Goal: Find specific page/section: Find specific page/section

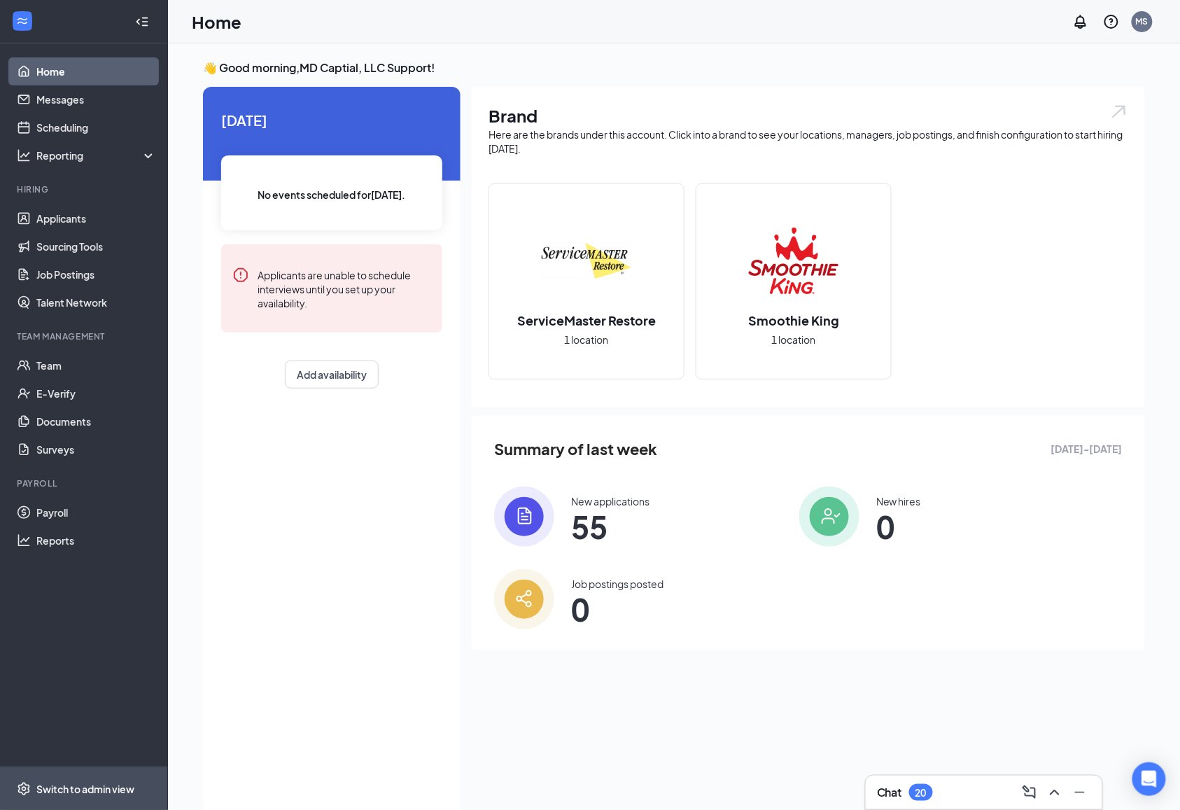
click at [70, 775] on span "Switch to admin view" at bounding box center [96, 788] width 120 height 43
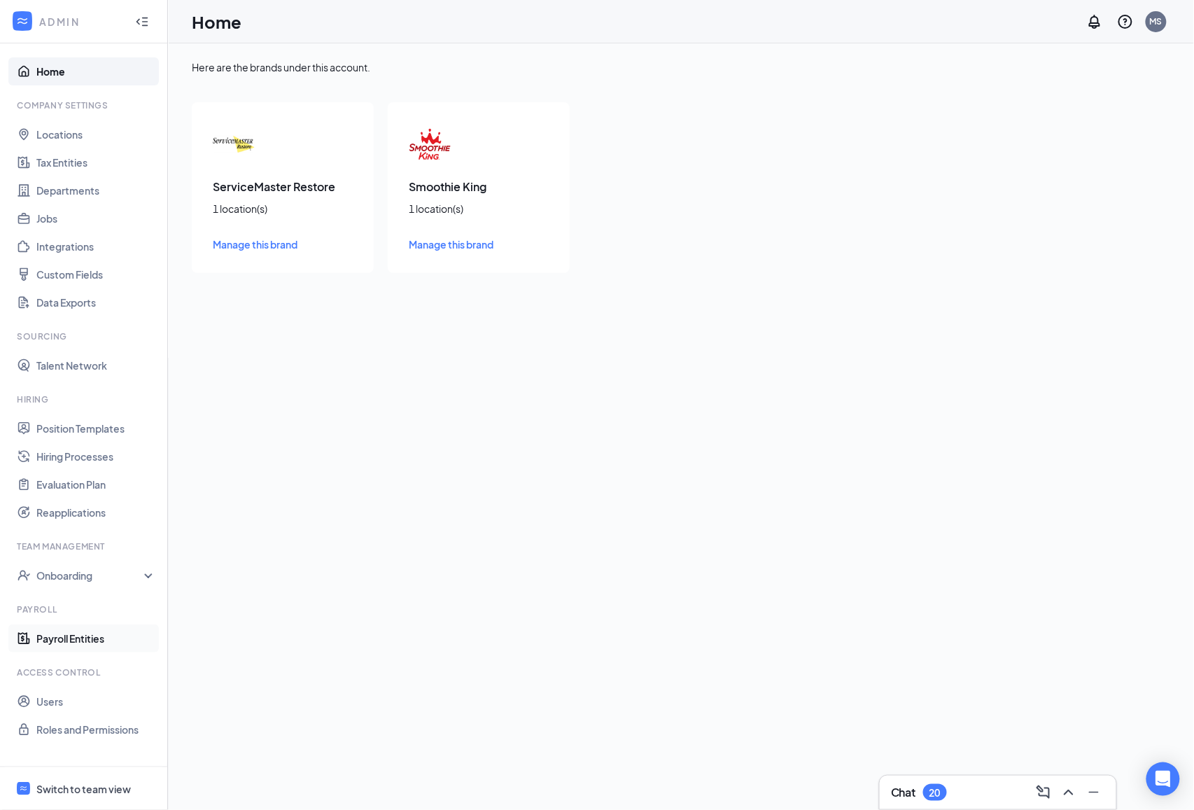
click at [88, 633] on link "Payroll Entities" at bounding box center [96, 638] width 120 height 28
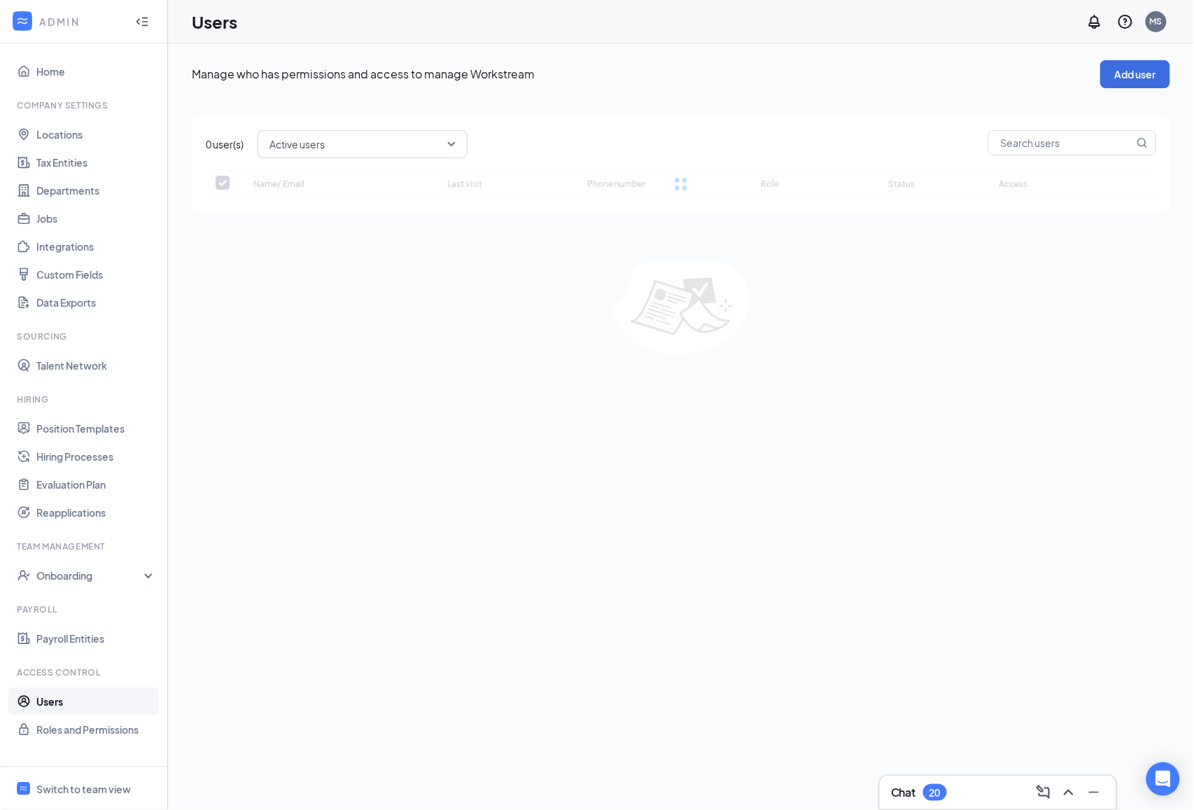
checkbox input "false"
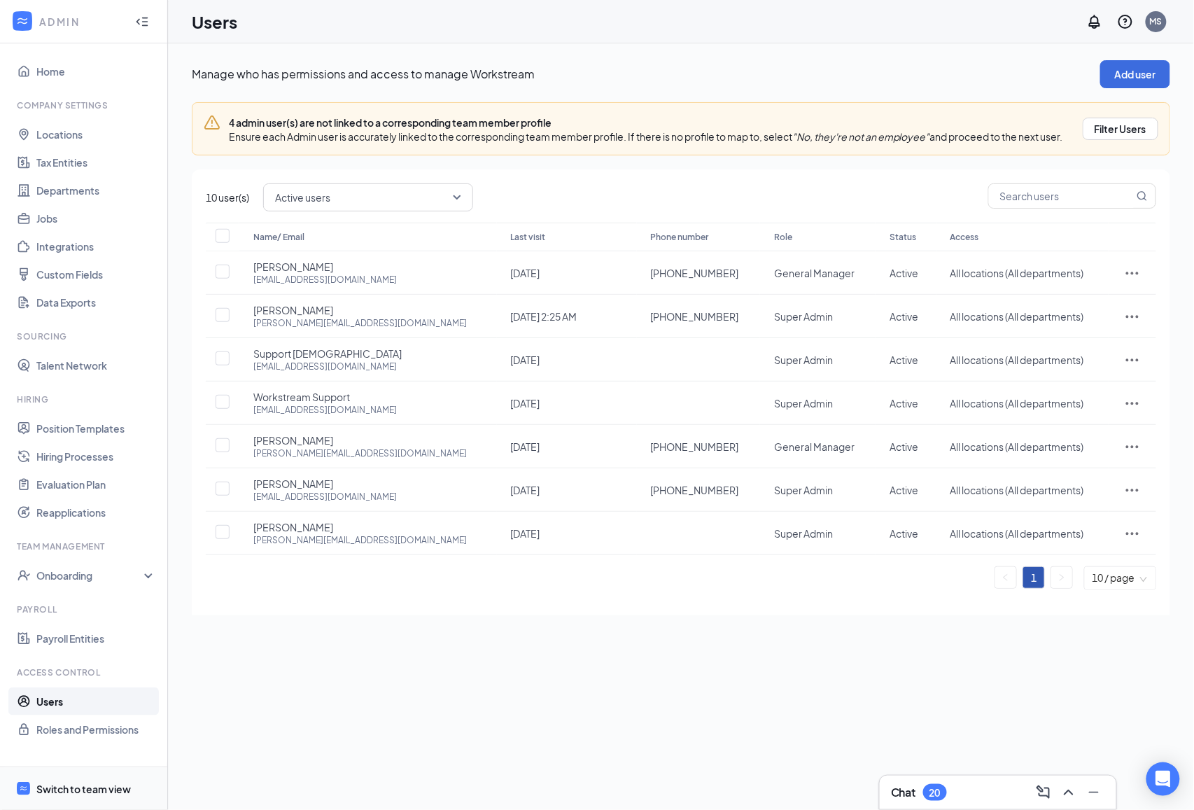
click at [87, 773] on span "Switch to team view" at bounding box center [96, 788] width 120 height 43
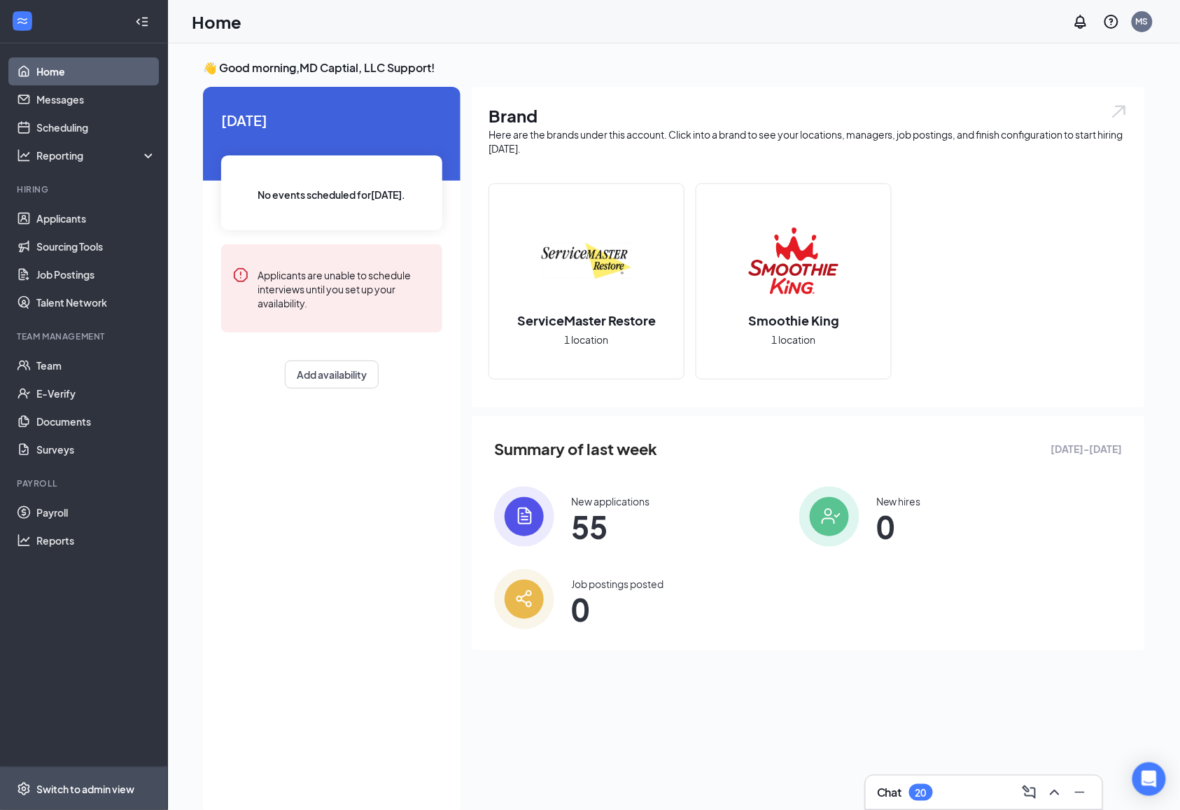
click at [85, 771] on span "Switch to admin view" at bounding box center [96, 788] width 120 height 43
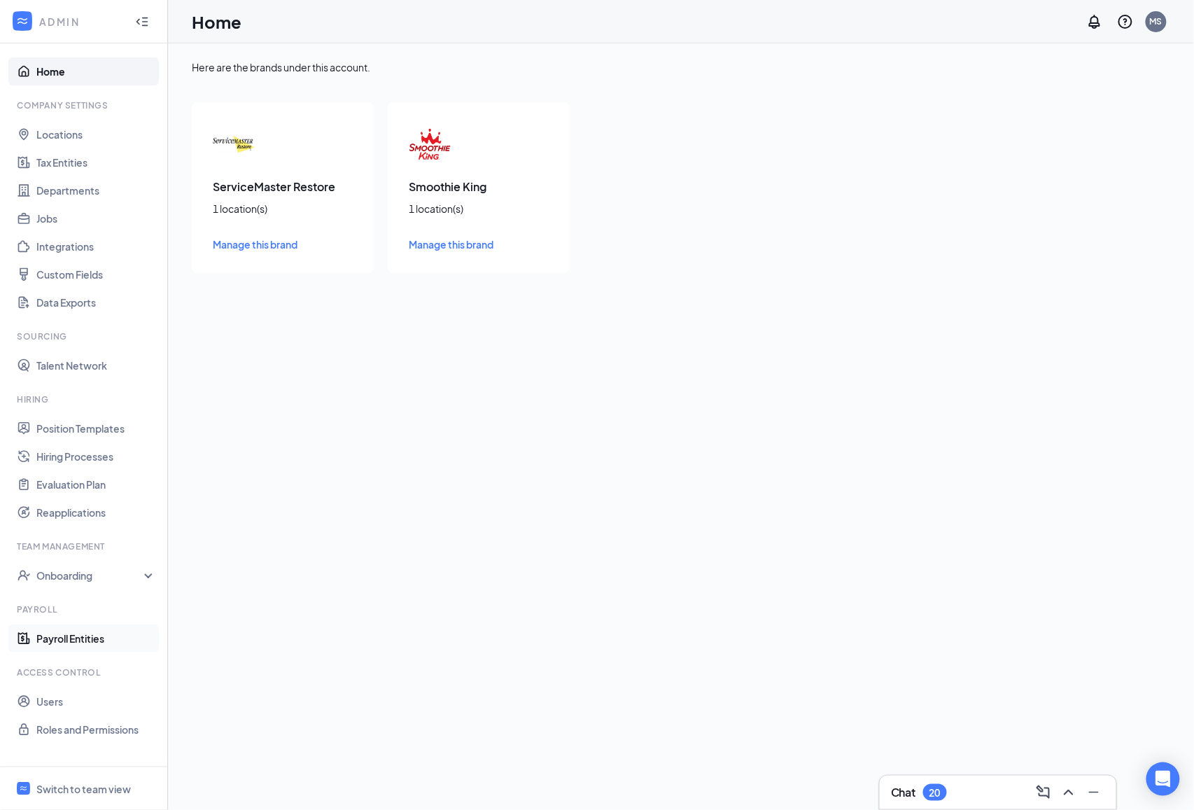
click at [104, 635] on link "Payroll Entities" at bounding box center [96, 638] width 120 height 28
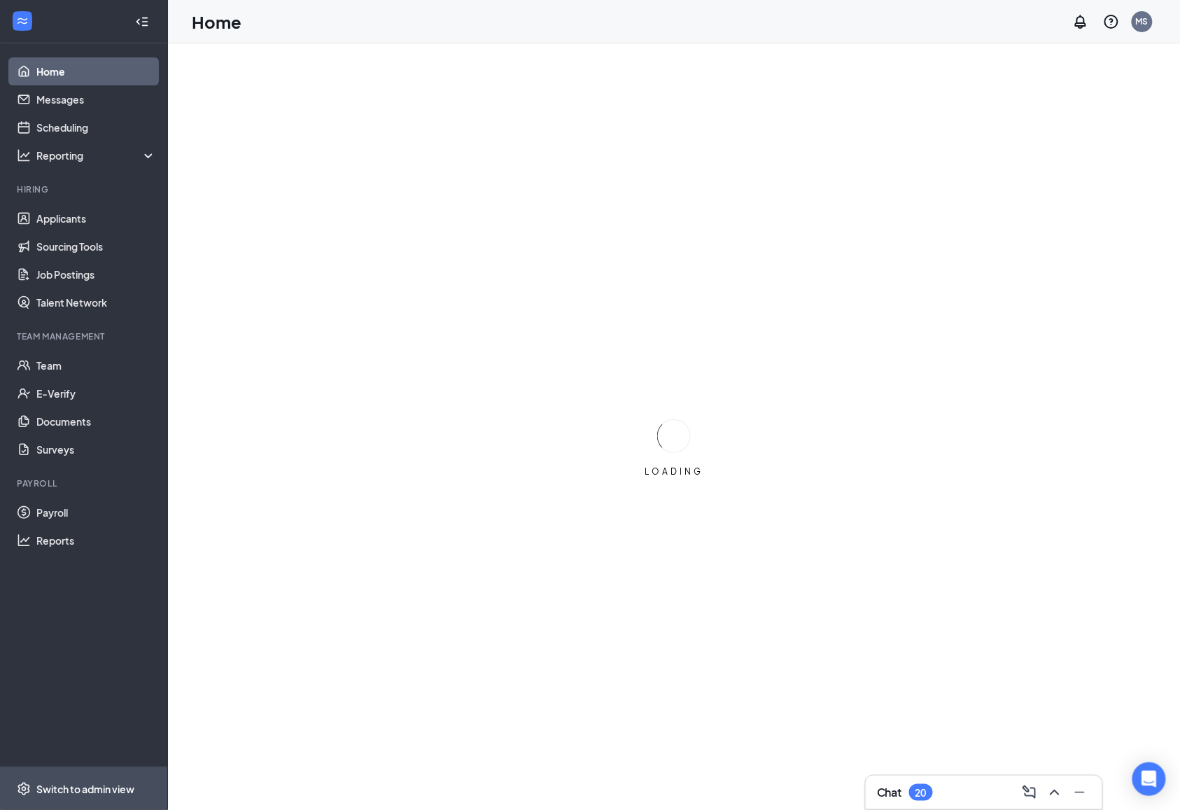
click at [97, 773] on span "Switch to admin view" at bounding box center [96, 788] width 120 height 43
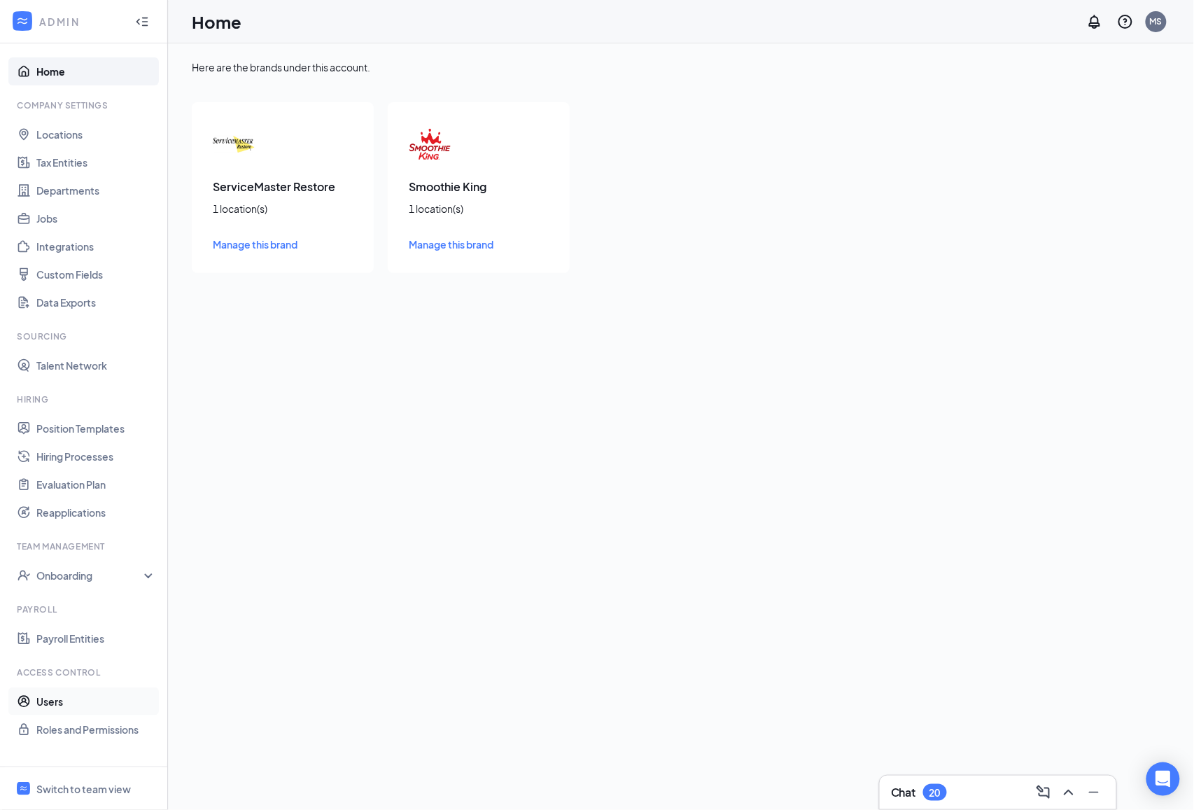
click at [104, 706] on link "Users" at bounding box center [96, 701] width 120 height 28
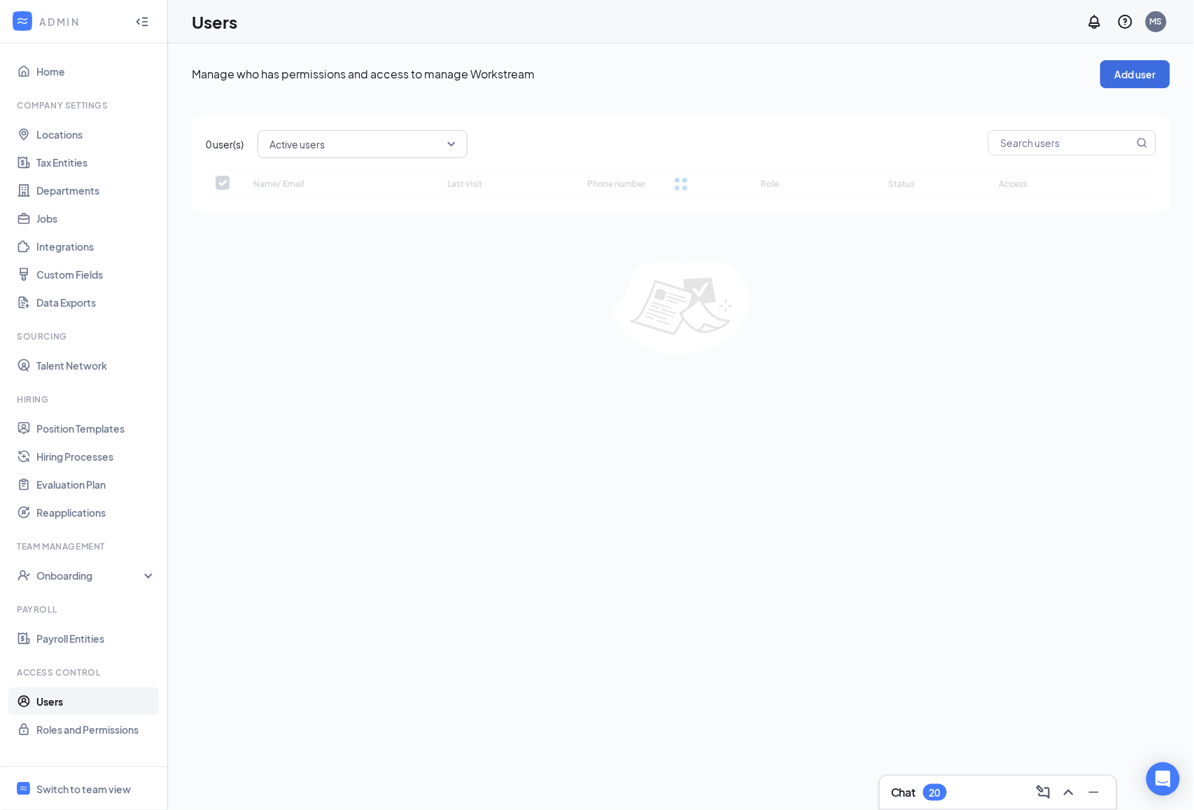
checkbox input "false"
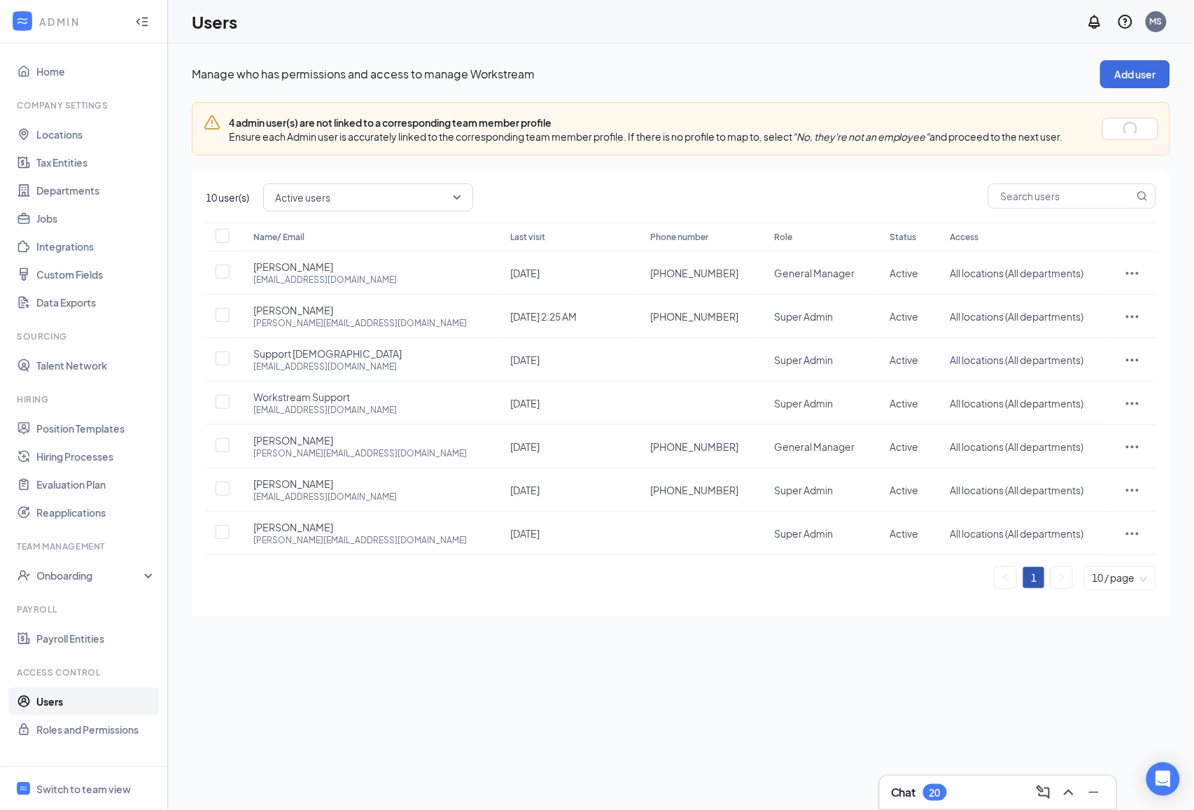
drag, startPoint x: 443, startPoint y: 646, endPoint x: 500, endPoint y: 568, distance: 96.6
click at [443, 646] on div "Manage who has permissions and access to manage Workstream Add user 4 admin use…" at bounding box center [681, 426] width 1026 height 766
click at [58, 650] on link "Payroll Entities" at bounding box center [96, 638] width 120 height 28
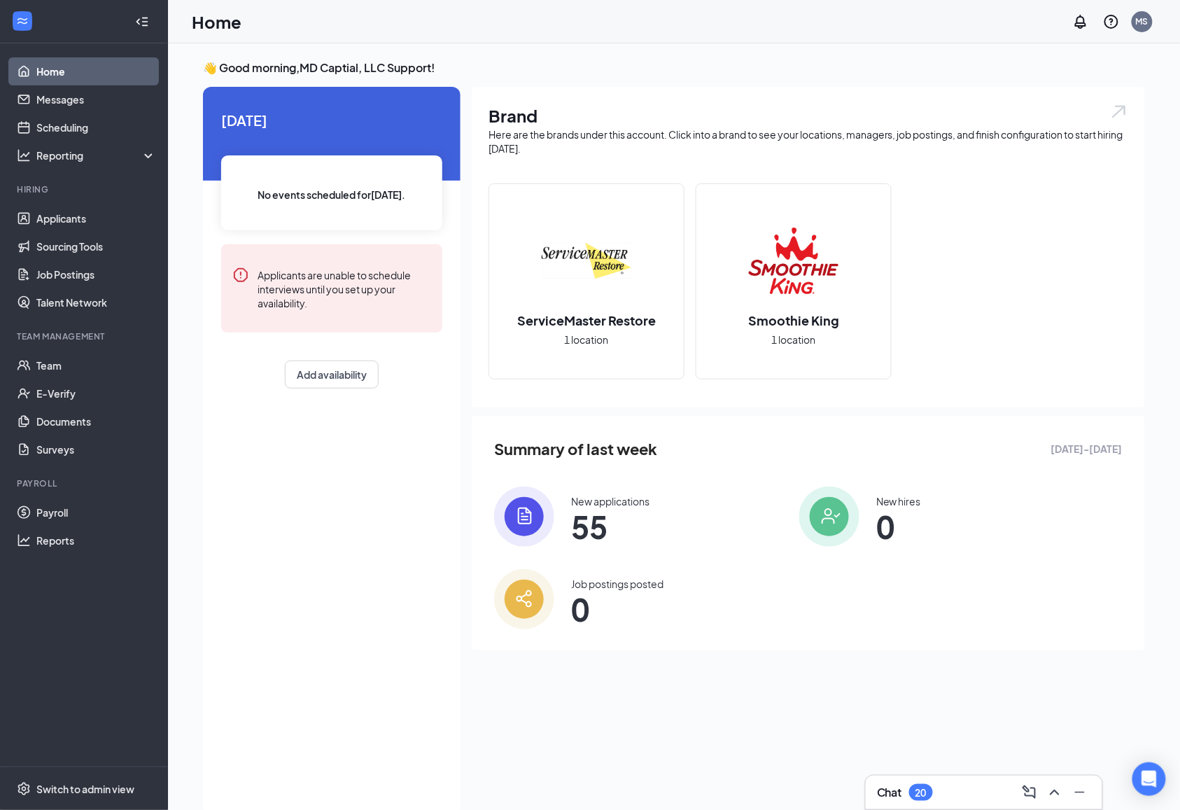
click at [183, 173] on div "👋 Good morning, MD Captial, LLC Support ! [DATE] No events scheduled for [DATE]…" at bounding box center [674, 441] width 1012 height 796
click at [203, 411] on div "[DATE] No events scheduled for [DATE] . Applicants are unable to schedule inter…" at bounding box center [332, 451] width 258 height 729
drag, startPoint x: 52, startPoint y: 789, endPoint x: 97, endPoint y: 486, distance: 306.3
click at [52, 789] on div "Switch to admin view" at bounding box center [85, 789] width 98 height 14
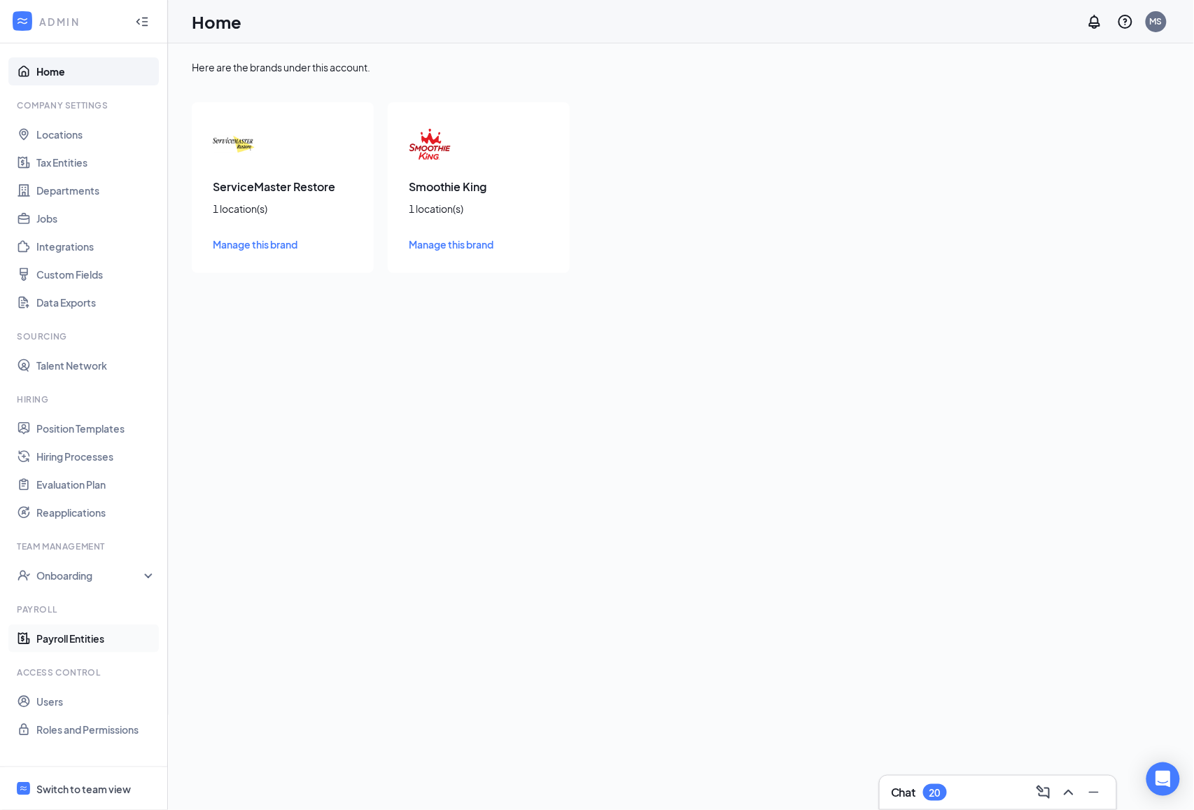
click at [72, 632] on link "Payroll Entities" at bounding box center [96, 638] width 120 height 28
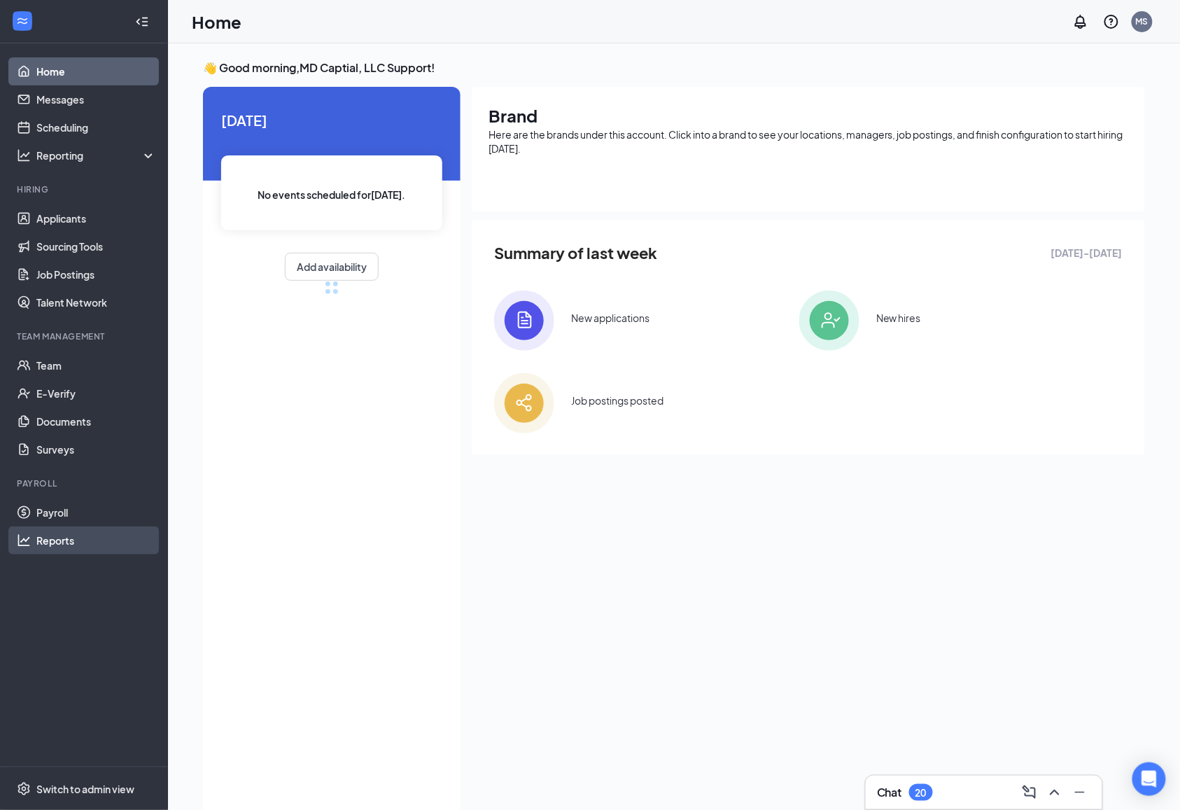
click at [66, 542] on link "Reports" at bounding box center [96, 540] width 120 height 28
